Goal: Task Accomplishment & Management: Use online tool/utility

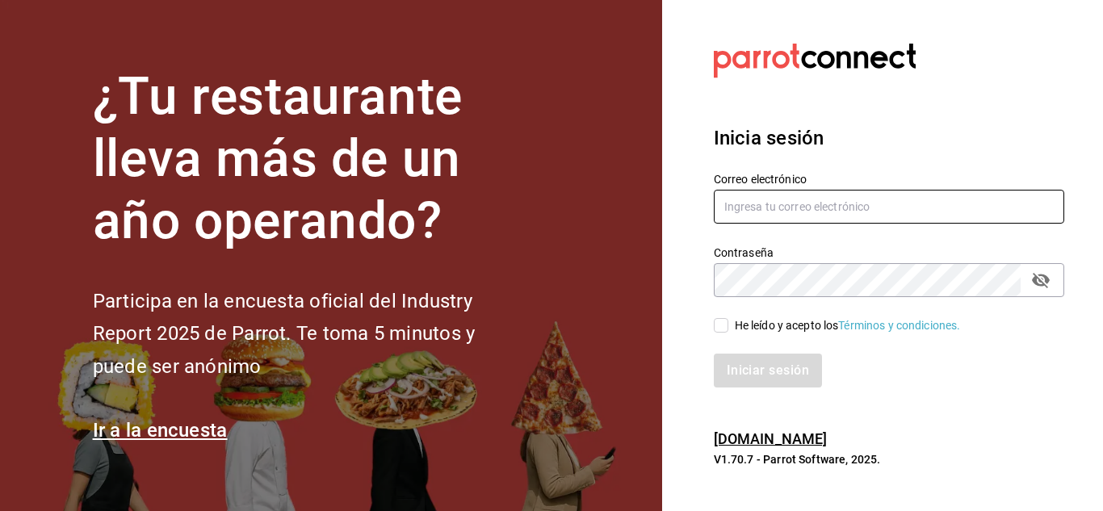
type input "[EMAIL_ADDRESS][DOMAIN_NAME]"
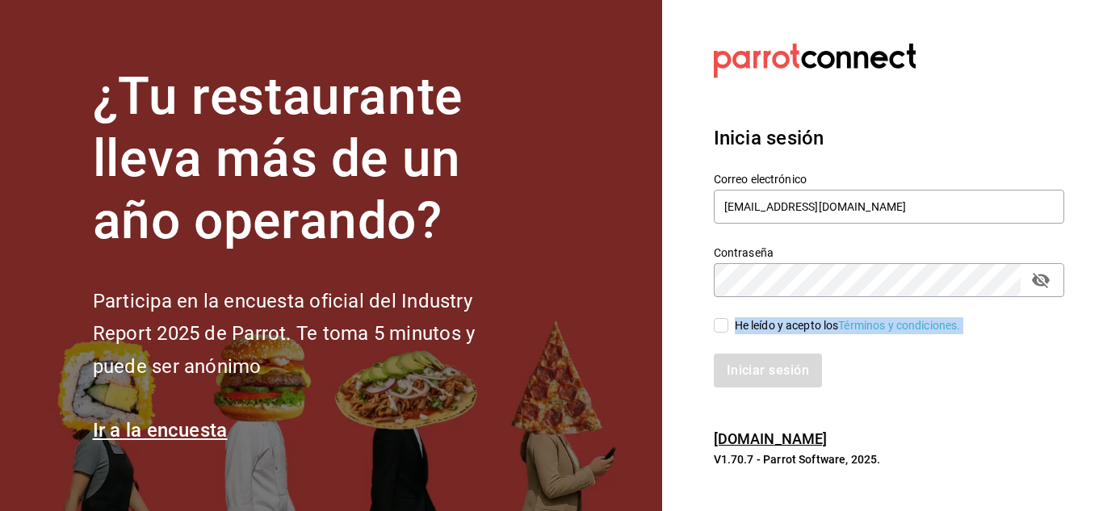
drag, startPoint x: 737, startPoint y: 334, endPoint x: 723, endPoint y: 330, distance: 14.1
click at [723, 330] on div "Correo electrónico [EMAIL_ADDRESS][DOMAIN_NAME] Contraseña Contraseña He leído …" at bounding box center [880, 270] width 370 height 235
click at [723, 330] on input "He leído y acepto los Términos y condiciones." at bounding box center [721, 325] width 15 height 15
checkbox input "true"
click at [762, 380] on button "Iniciar sesión" at bounding box center [769, 371] width 110 height 34
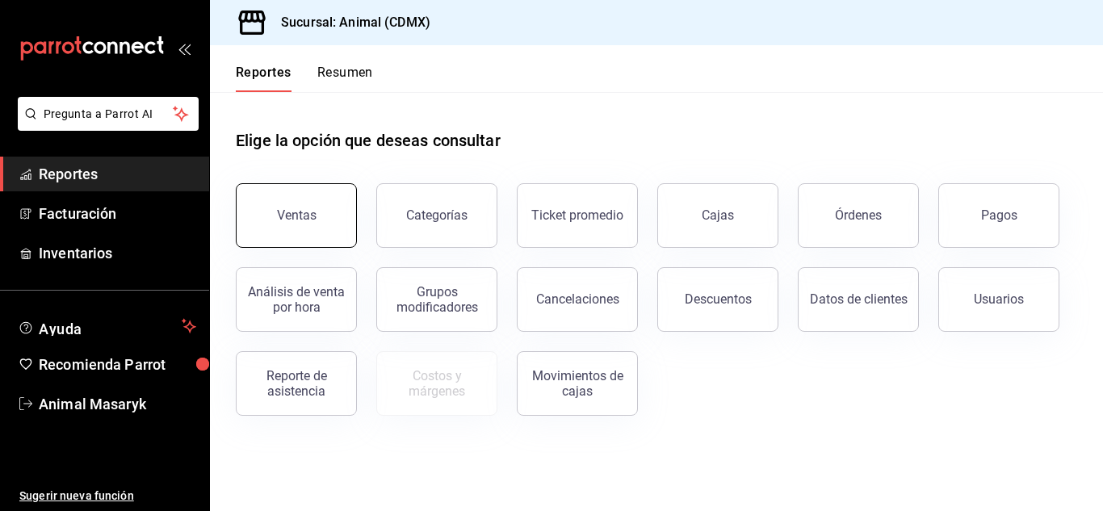
click at [328, 233] on button "Ventas" at bounding box center [296, 215] width 121 height 65
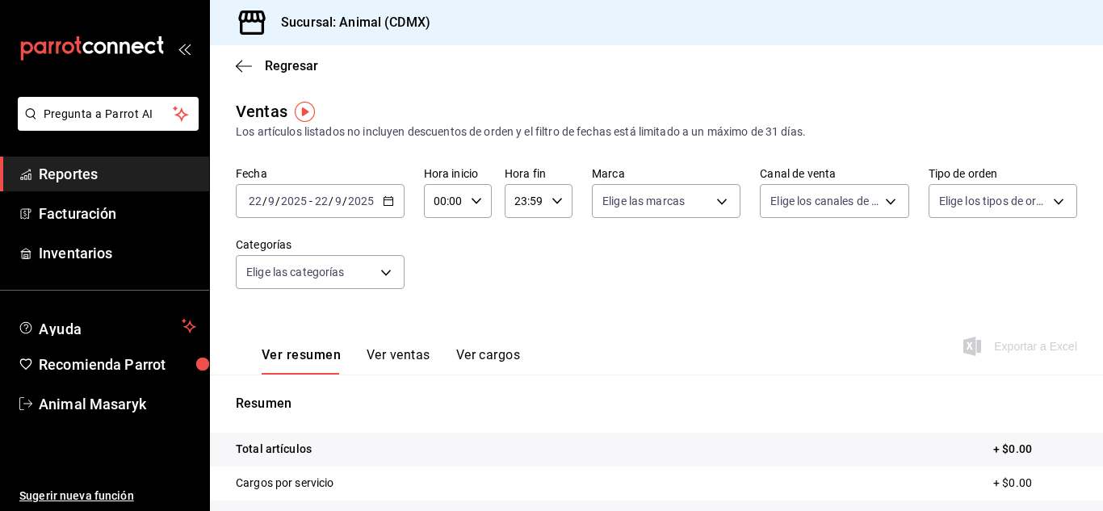
click at [384, 201] on icon "button" at bounding box center [388, 200] width 11 height 11
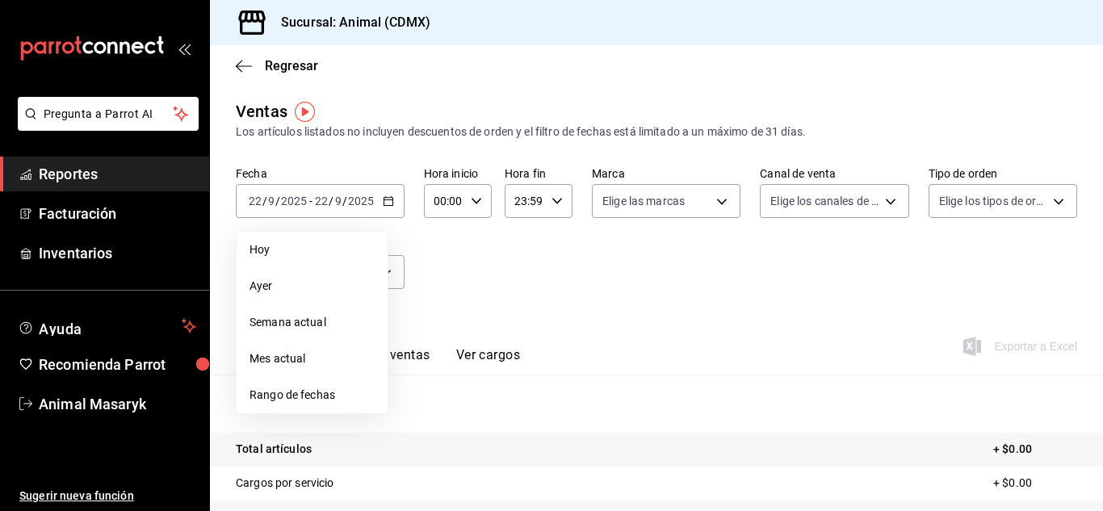
click at [317, 393] on span "Rango de fechas" at bounding box center [312, 395] width 125 height 17
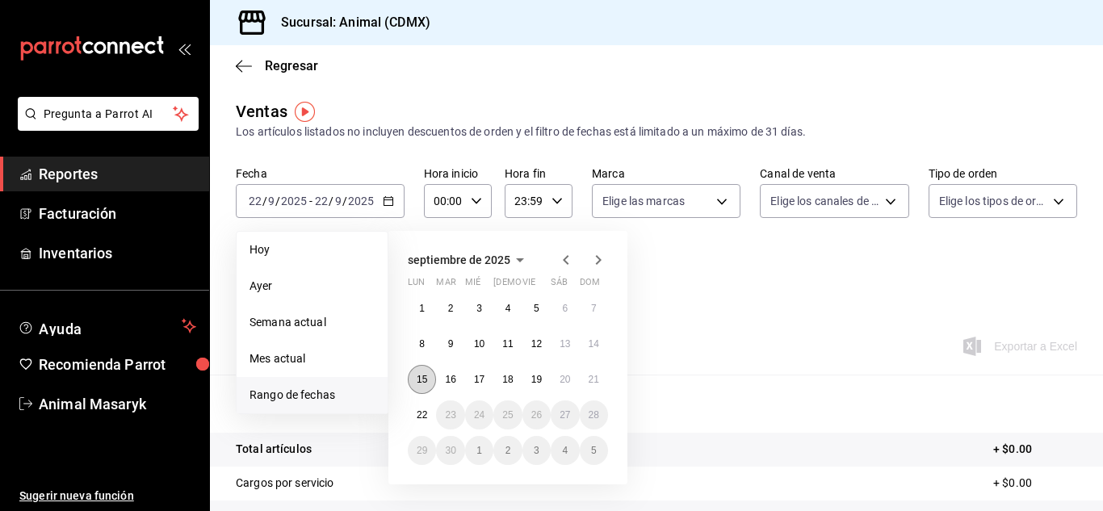
click at [431, 385] on button "15" at bounding box center [422, 379] width 28 height 29
click at [426, 422] on button "22" at bounding box center [422, 415] width 28 height 29
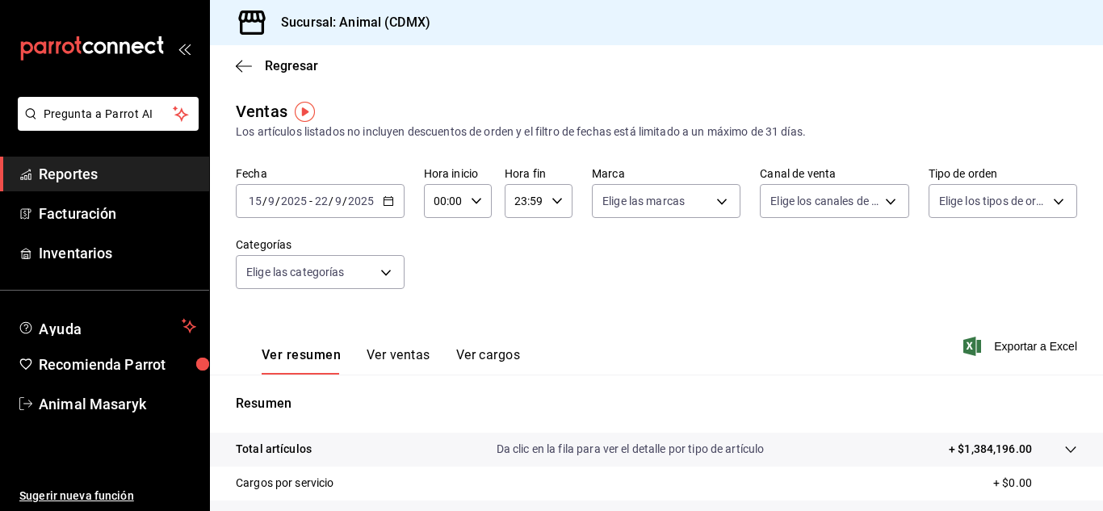
click at [467, 205] on div "00:00 Hora inicio" at bounding box center [458, 201] width 68 height 34
click at [440, 334] on span "05" at bounding box center [439, 335] width 7 height 13
type input "05:00"
click at [551, 199] on div at bounding box center [551, 255] width 1103 height 511
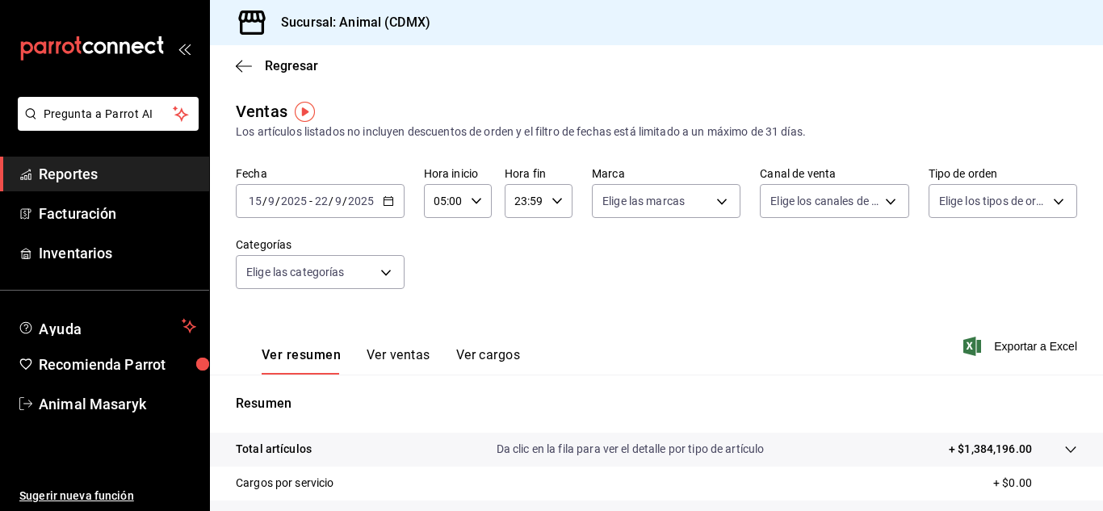
click at [563, 189] on div "23:59 Hora fin" at bounding box center [539, 201] width 68 height 34
click at [527, 287] on button "05" at bounding box center [519, 292] width 27 height 32
click at [546, 235] on button "00" at bounding box center [552, 242] width 27 height 32
type input "05:00"
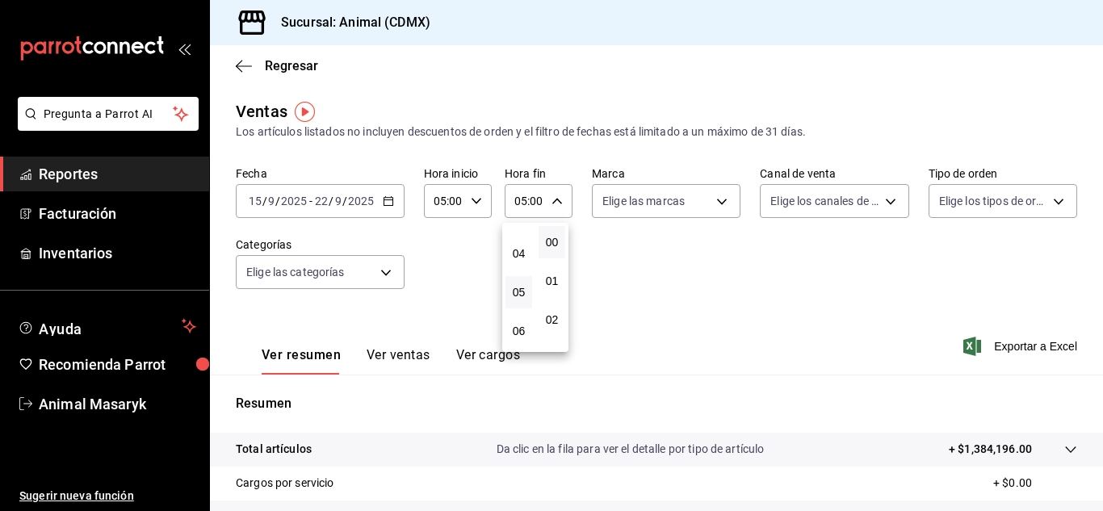
click at [702, 197] on div at bounding box center [551, 255] width 1103 height 511
click at [702, 197] on body "Pregunta a Parrot AI Reportes Facturación Inventarios Ayuda Recomienda Parrot A…" at bounding box center [551, 255] width 1103 height 511
click at [682, 263] on li "Ver todas" at bounding box center [661, 262] width 145 height 48
type input "cb0f6aec-1481-4e37-861c-bab9b3a65b14"
checkbox input "true"
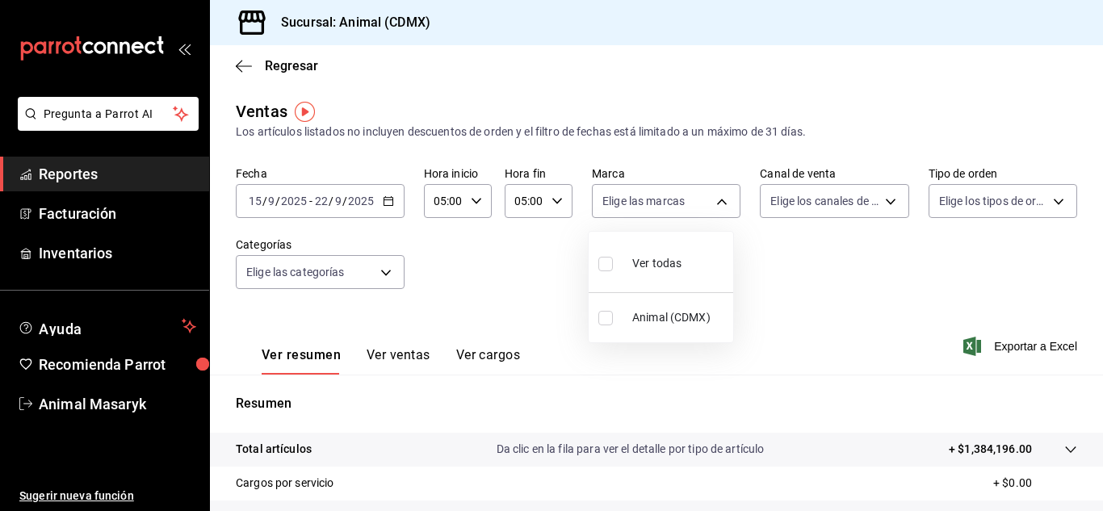
checkbox input "true"
click at [859, 210] on div at bounding box center [551, 255] width 1103 height 511
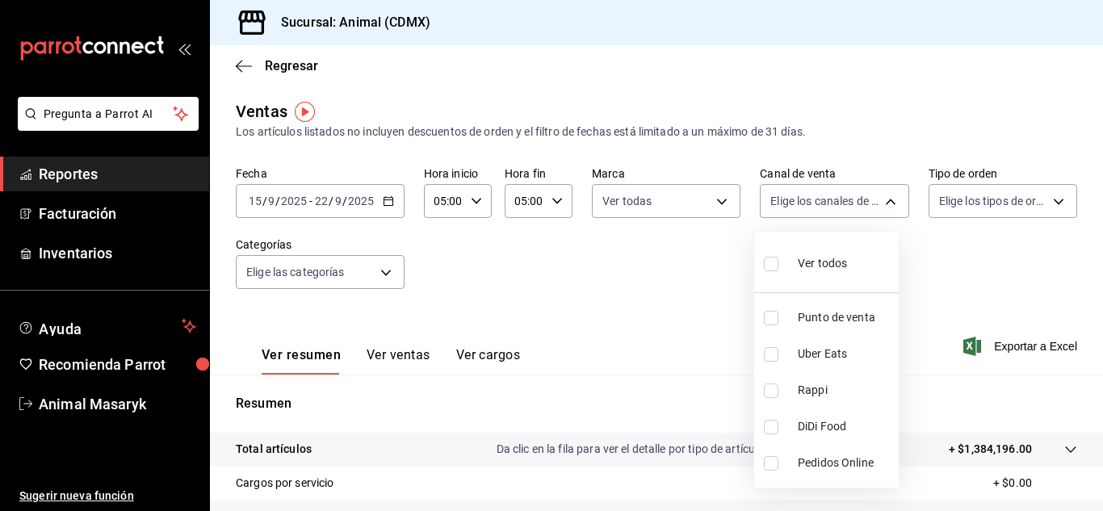
click at [859, 210] on body "Pregunta a Parrot AI Reportes Facturación Inventarios Ayuda Recomienda Parrot A…" at bounding box center [551, 255] width 1103 height 511
click at [820, 260] on span "Ver todos" at bounding box center [822, 263] width 49 height 17
type input "PARROT,UBER_EATS,RAPPI,DIDI_FOOD,ONLINE"
checkbox input "true"
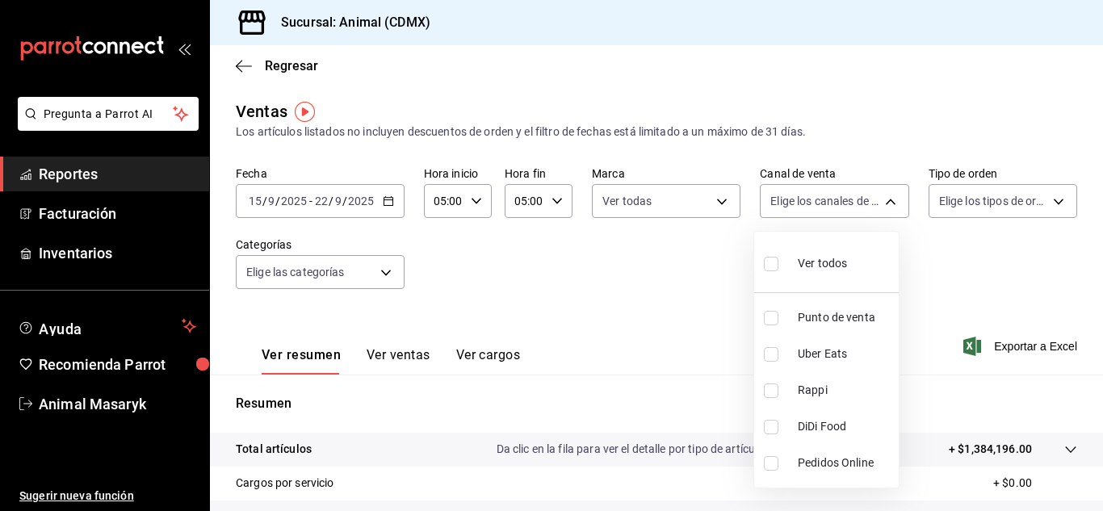
checkbox input "true"
click at [1031, 212] on div at bounding box center [551, 255] width 1103 height 511
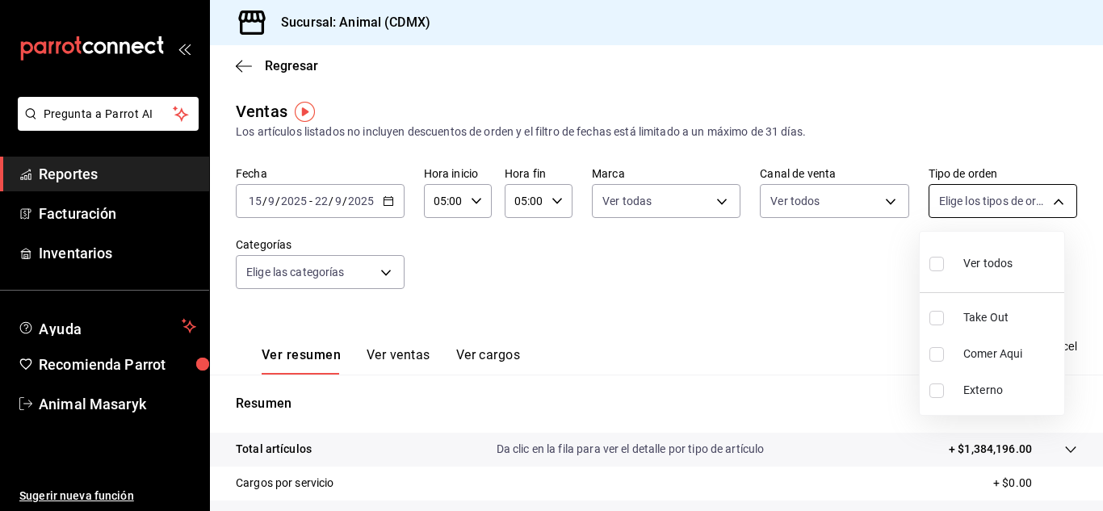
click at [1048, 205] on body "Pregunta a Parrot AI Reportes Facturación Inventarios Ayuda Recomienda Parrot A…" at bounding box center [551, 255] width 1103 height 511
click at [1000, 261] on span "Ver todos" at bounding box center [988, 263] width 49 height 17
type input "ad44a823-99d3-4372-a913-4cf57f2a9ac0,b8ee5ff1-85c8-4a81-aa51-555e6c8ba0c6,EXTER…"
checkbox input "true"
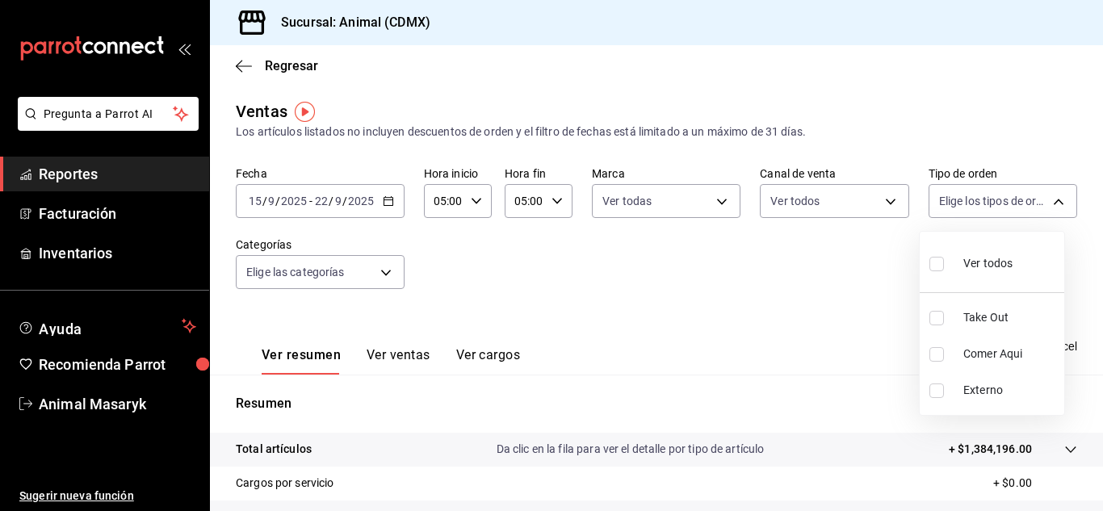
checkbox input "true"
click at [376, 271] on div at bounding box center [551, 255] width 1103 height 511
click at [376, 271] on body "Pregunta a Parrot AI Reportes Facturación Inventarios Ayuda Recomienda Parrot A…" at bounding box center [551, 255] width 1103 height 511
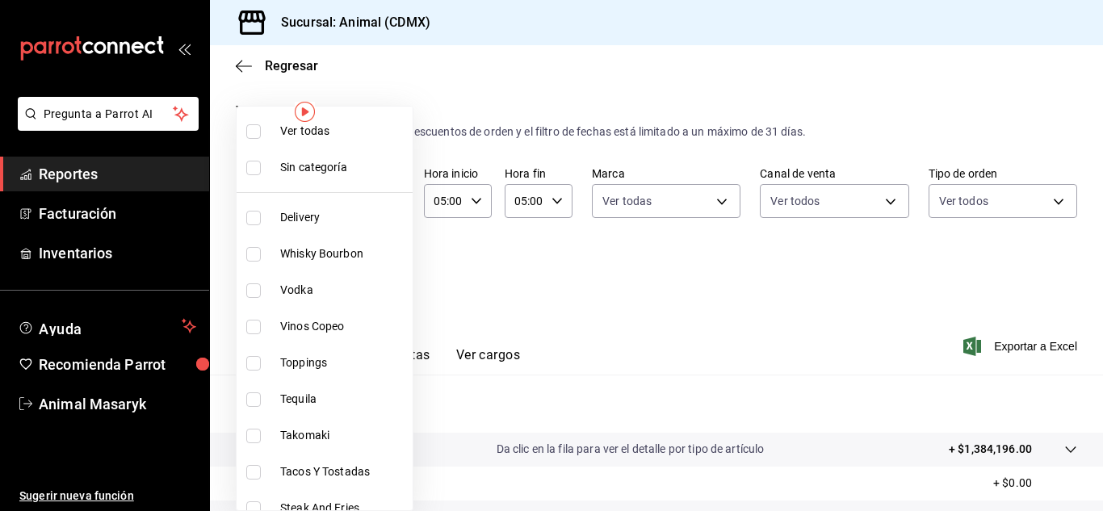
click at [344, 128] on span "Ver todas" at bounding box center [343, 131] width 126 height 17
type input "281688af-6220-48ae-86b9-ca5e6f63eb3e,2ffeebaa-176c-4024-95f8-553ffecca8da,37769…"
checkbox input "true"
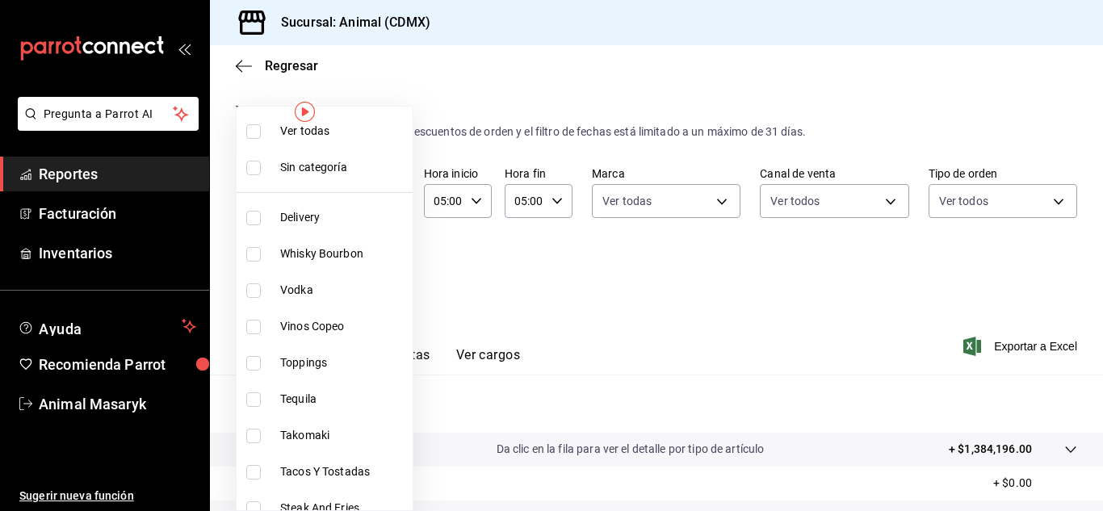
checkbox input "true"
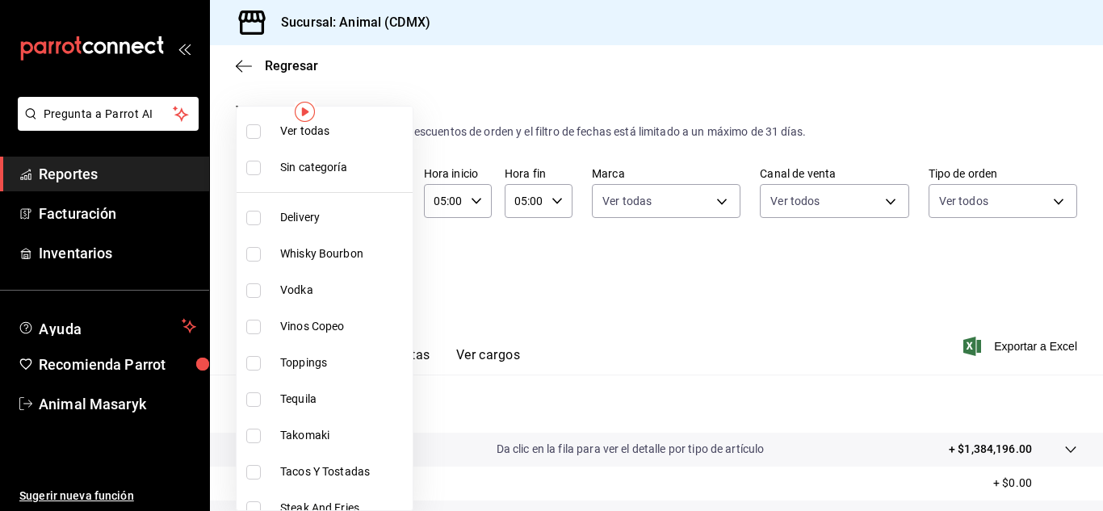
checkbox input "true"
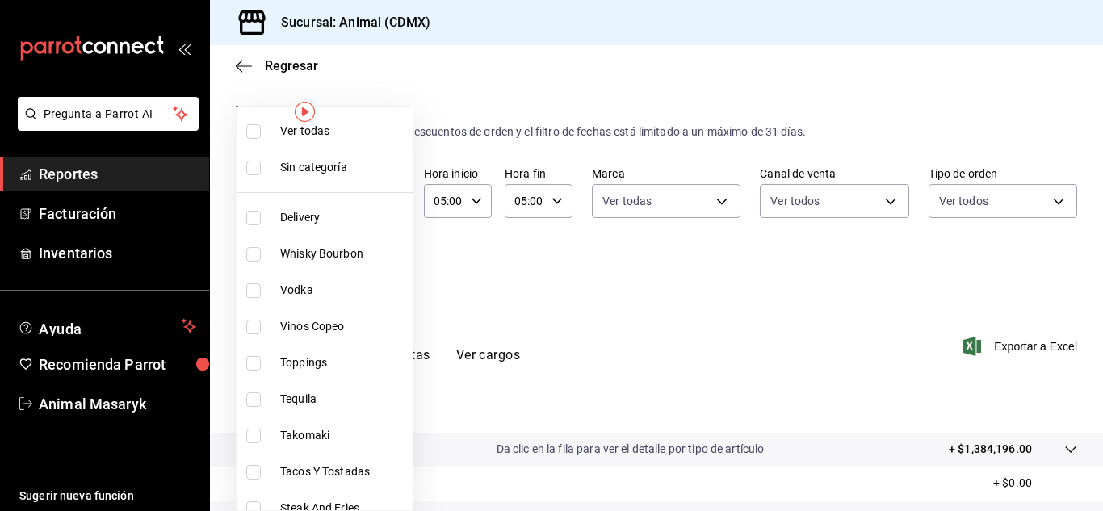
checkbox input "true"
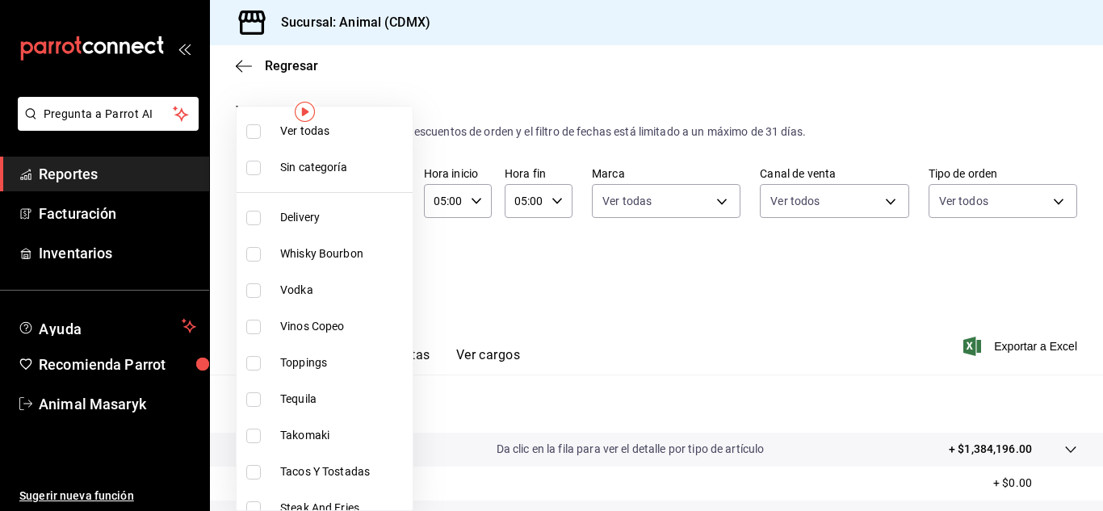
checkbox input "true"
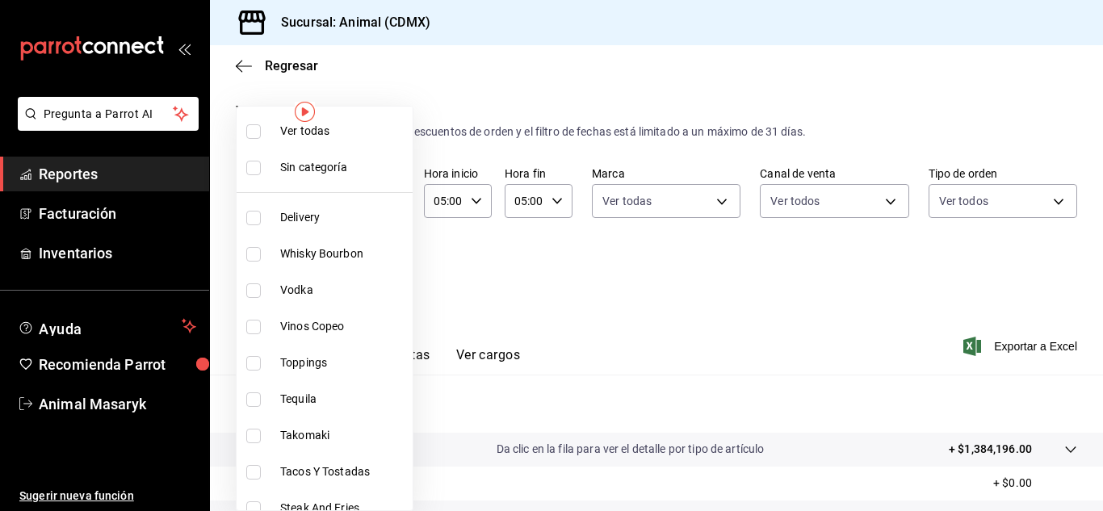
checkbox input "true"
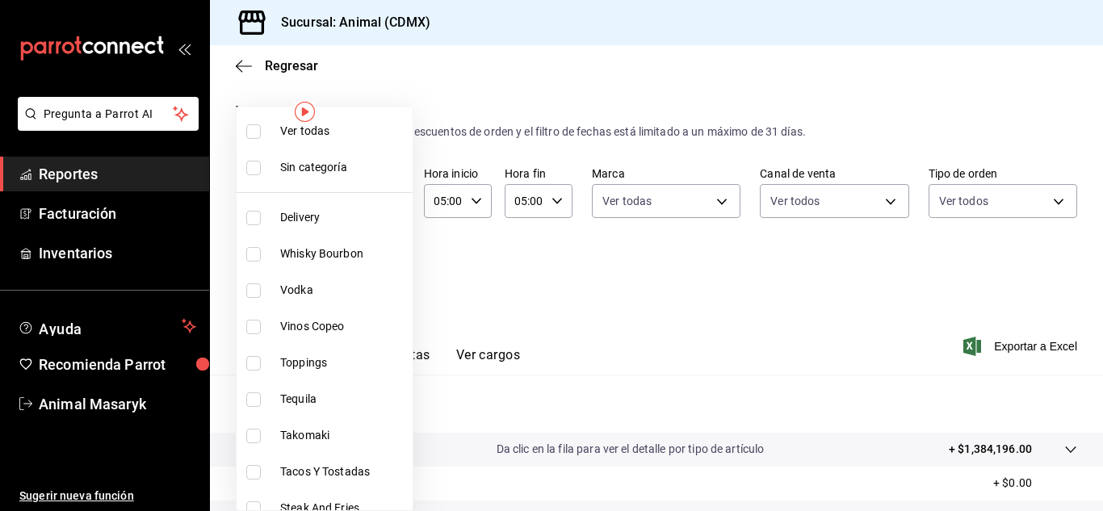
checkbox input "true"
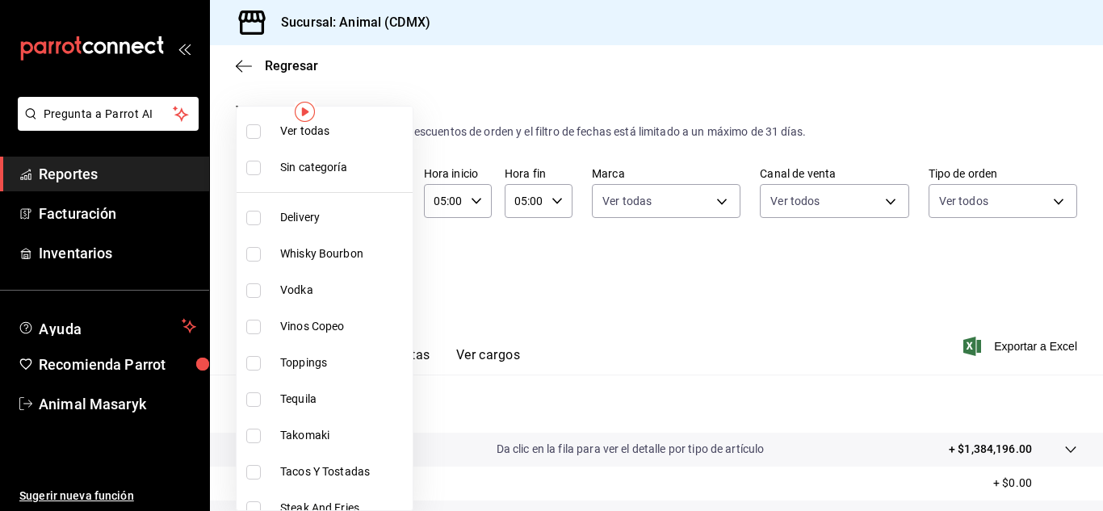
checkbox input "true"
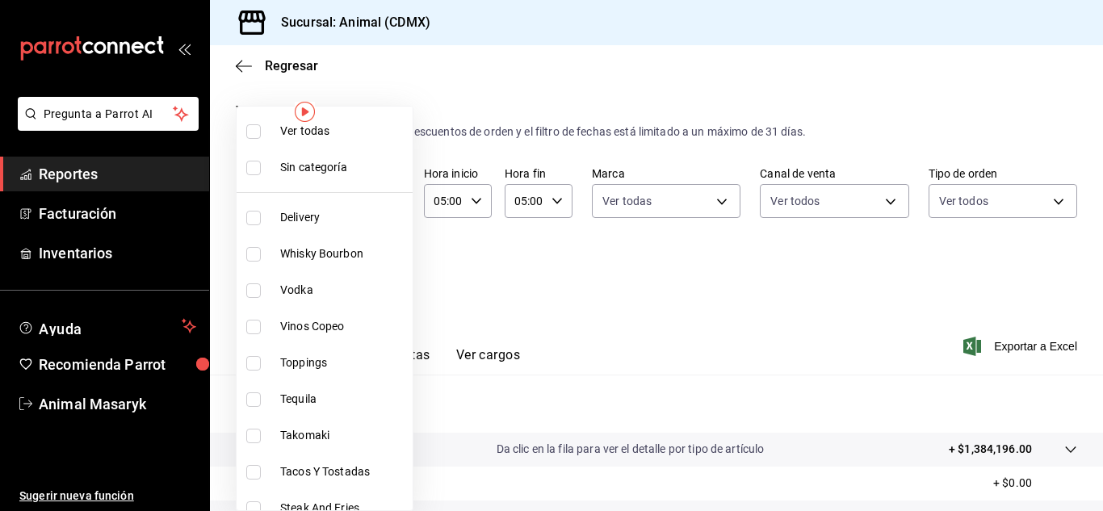
checkbox input "true"
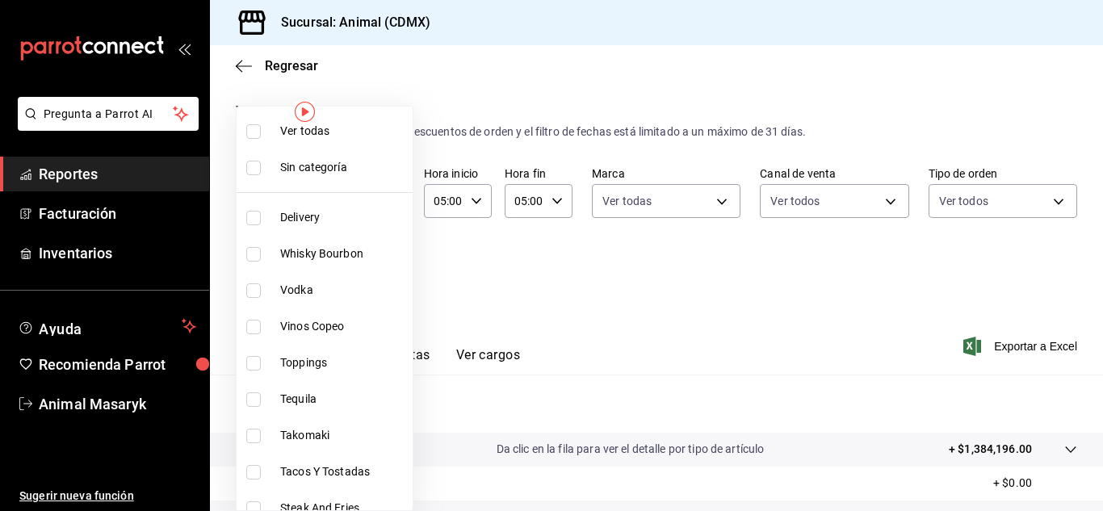
checkbox input "true"
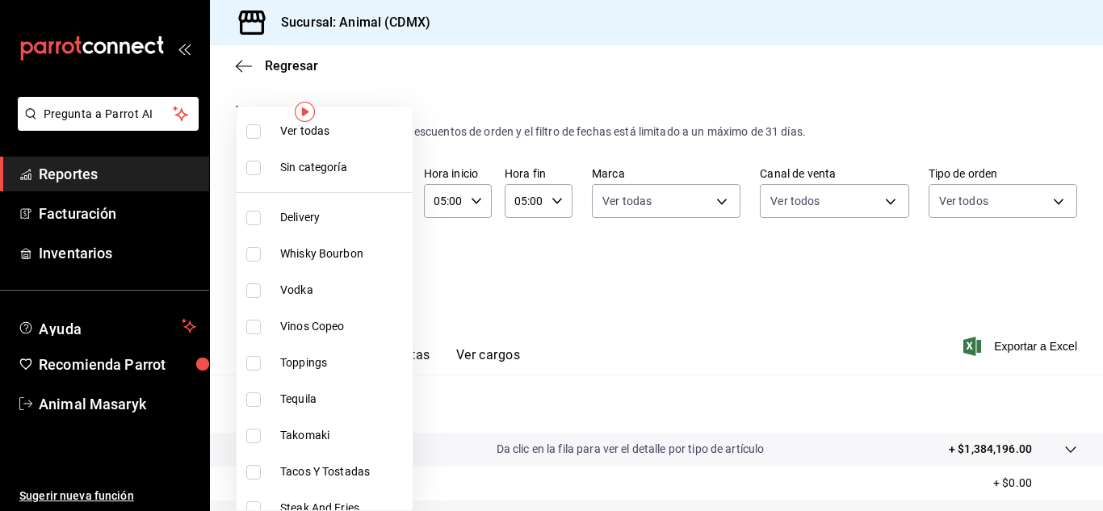
checkbox input "true"
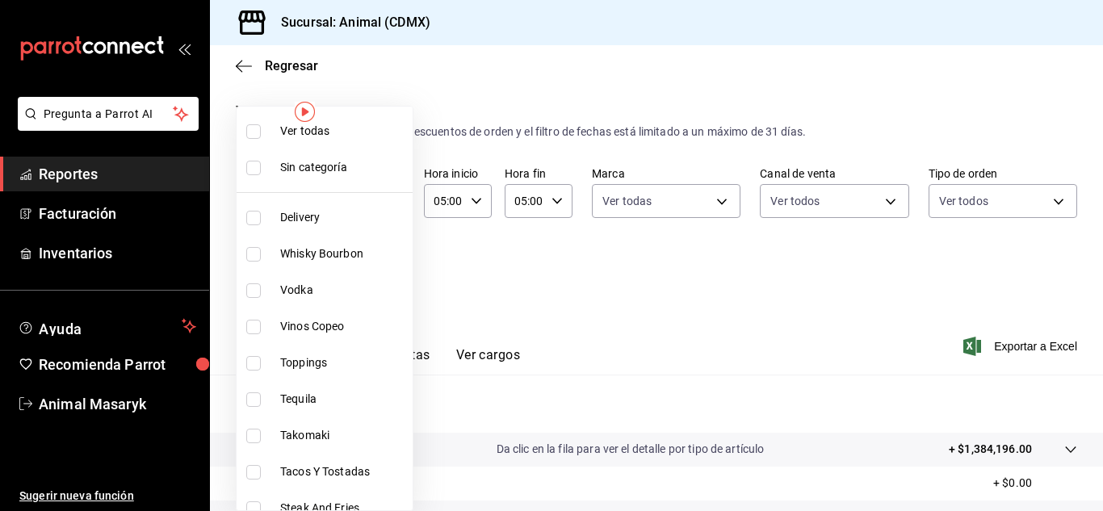
checkbox input "true"
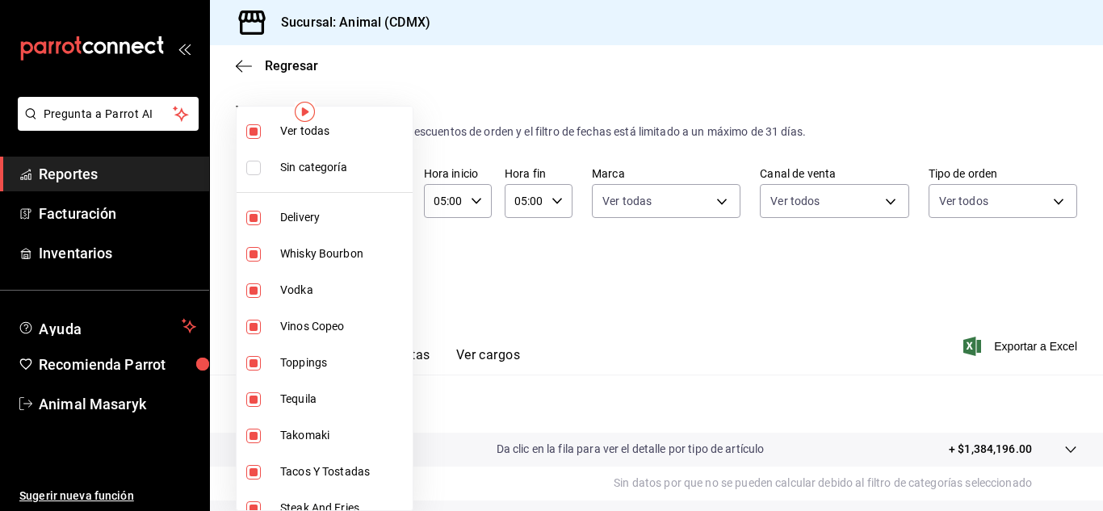
click at [502, 255] on div at bounding box center [551, 255] width 1103 height 511
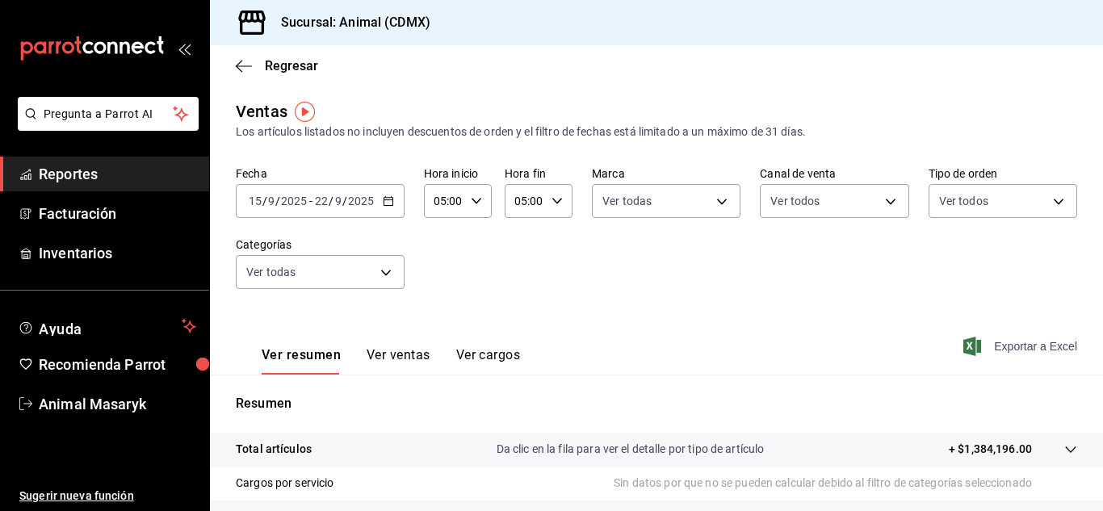
click at [1034, 343] on span "Exportar a Excel" at bounding box center [1022, 346] width 111 height 19
